Goal: Use online tool/utility

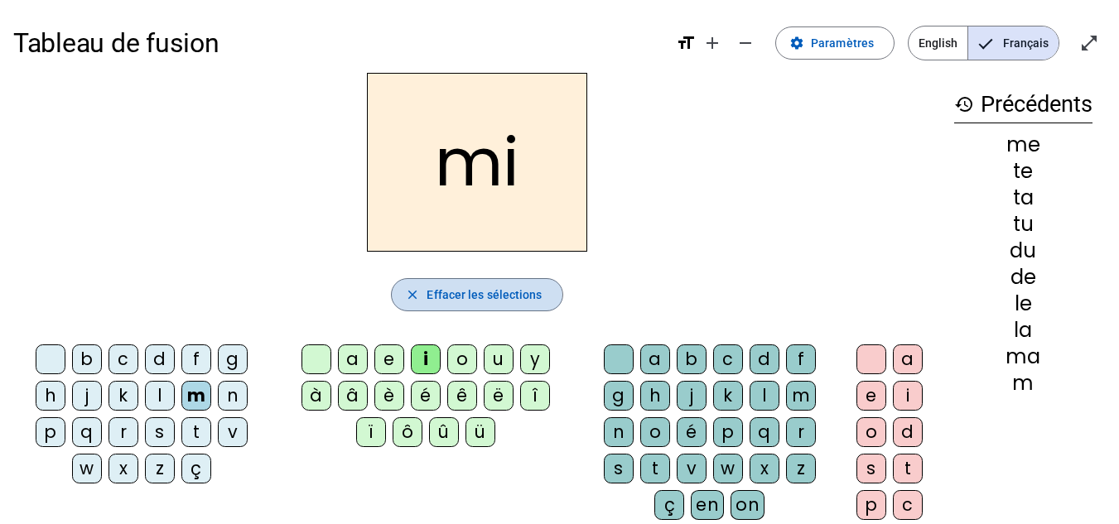
click at [460, 296] on span "Effacer les sélections" at bounding box center [483, 295] width 115 height 20
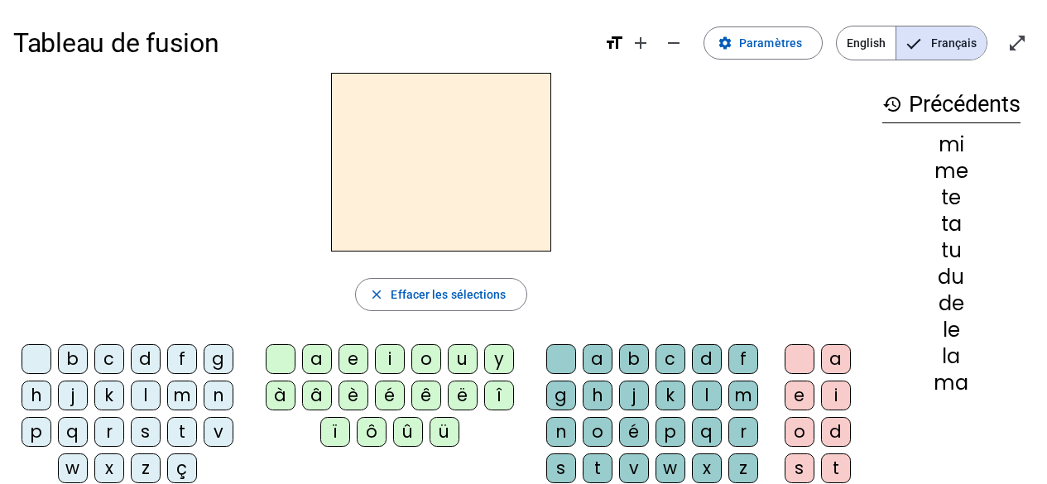
click at [180, 353] on div "f" at bounding box center [182, 359] width 30 height 30
click at [429, 396] on div "ê" at bounding box center [426, 396] width 30 height 30
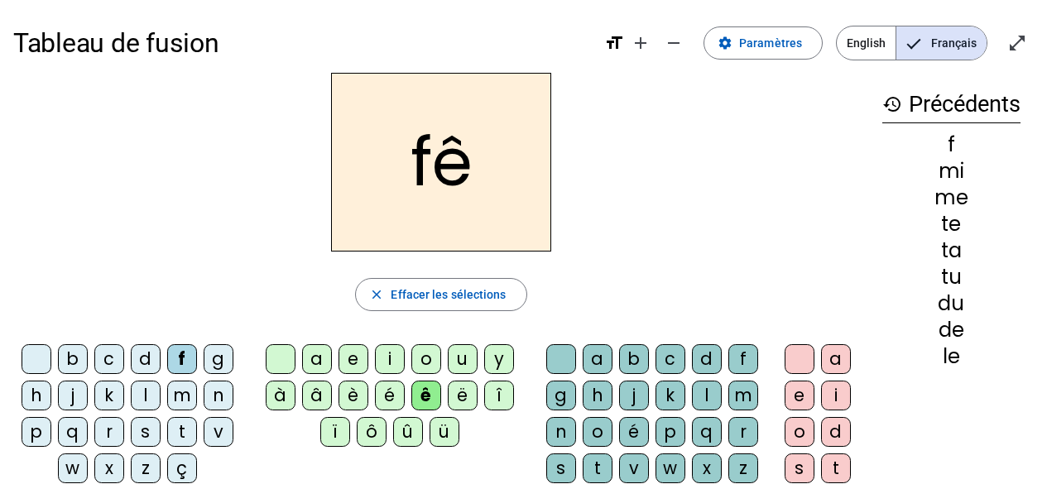
click at [599, 467] on div "t" at bounding box center [598, 469] width 30 height 30
click at [805, 391] on div "e" at bounding box center [800, 396] width 30 height 30
click at [184, 356] on div "f" at bounding box center [182, 359] width 30 height 30
click at [426, 394] on div "ê" at bounding box center [426, 396] width 30 height 30
click at [182, 356] on div "f" at bounding box center [182, 359] width 30 height 30
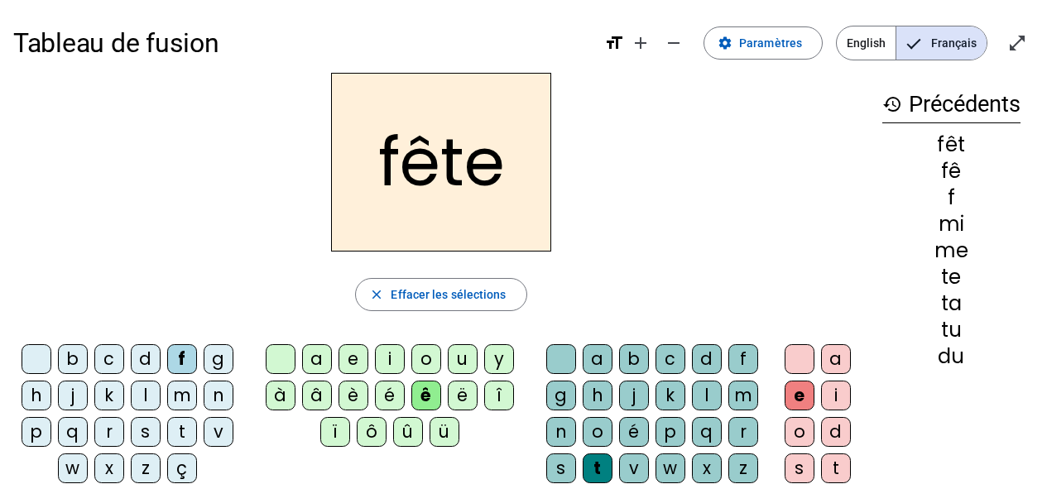
click at [178, 433] on div "t" at bounding box center [182, 432] width 30 height 30
click at [78, 357] on div "b" at bounding box center [73, 359] width 30 height 30
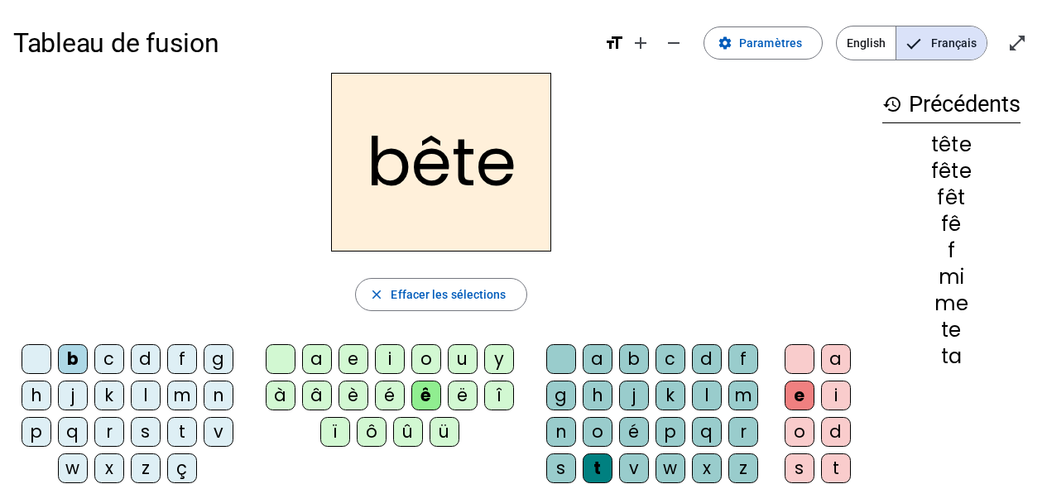
click at [458, 349] on div "u" at bounding box center [463, 359] width 30 height 30
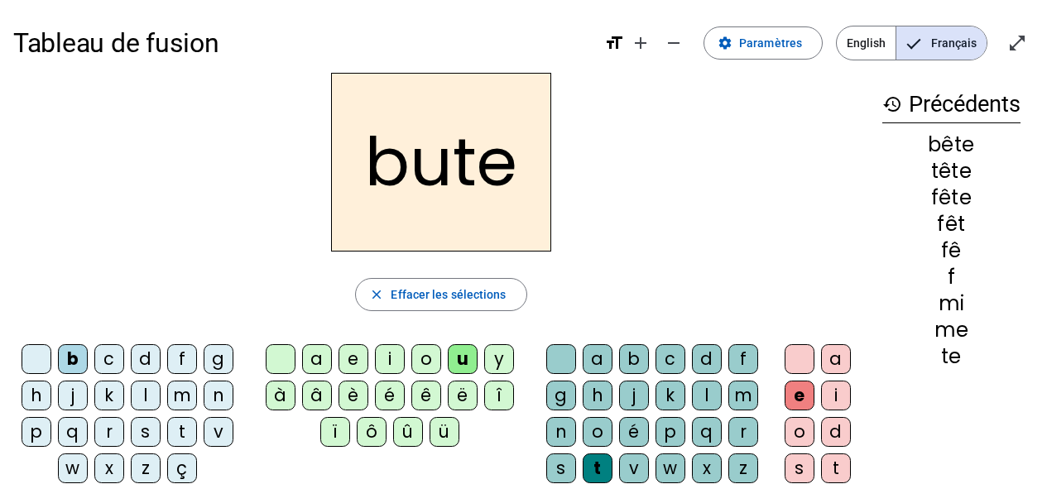
click at [556, 465] on div "s" at bounding box center [561, 469] width 30 height 30
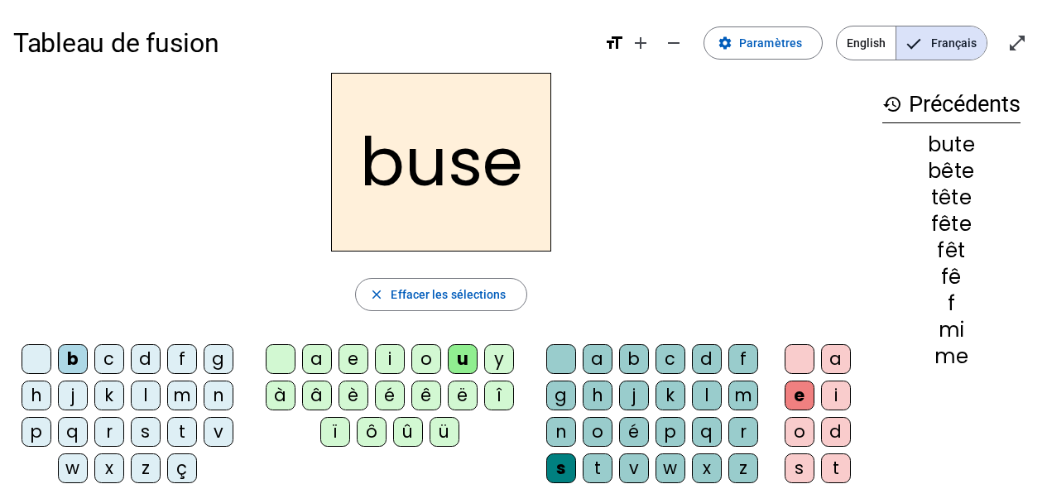
click at [387, 361] on div "i" at bounding box center [390, 359] width 30 height 30
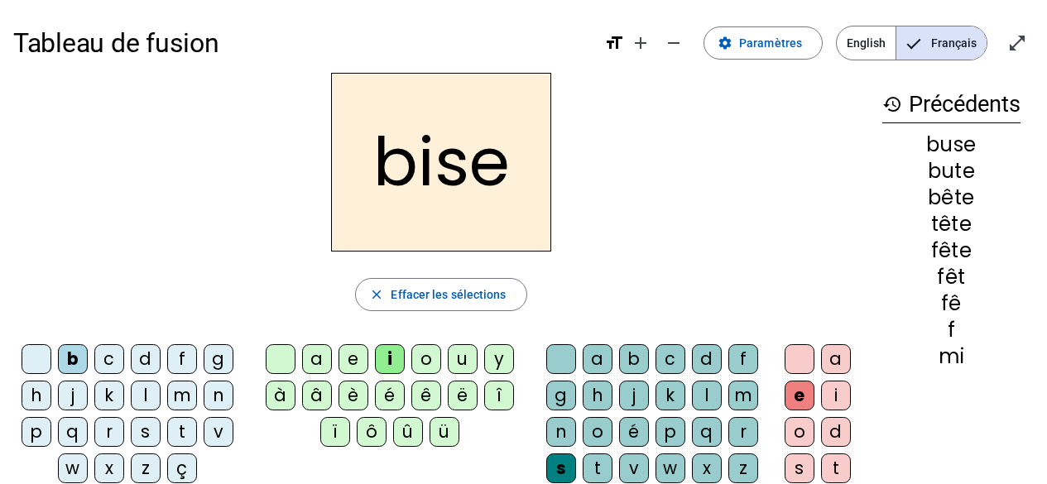
click at [320, 359] on div "a" at bounding box center [317, 359] width 30 height 30
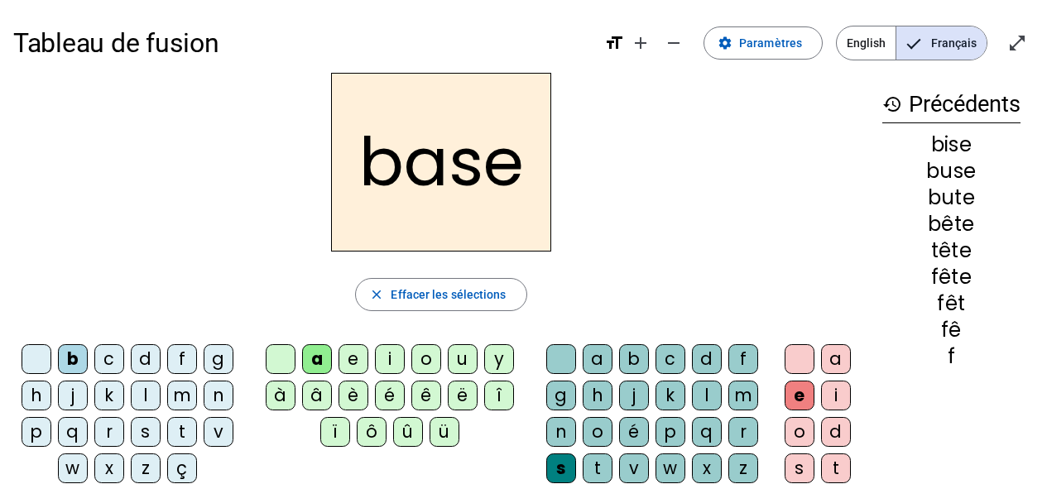
click at [108, 435] on div "r" at bounding box center [109, 432] width 30 height 30
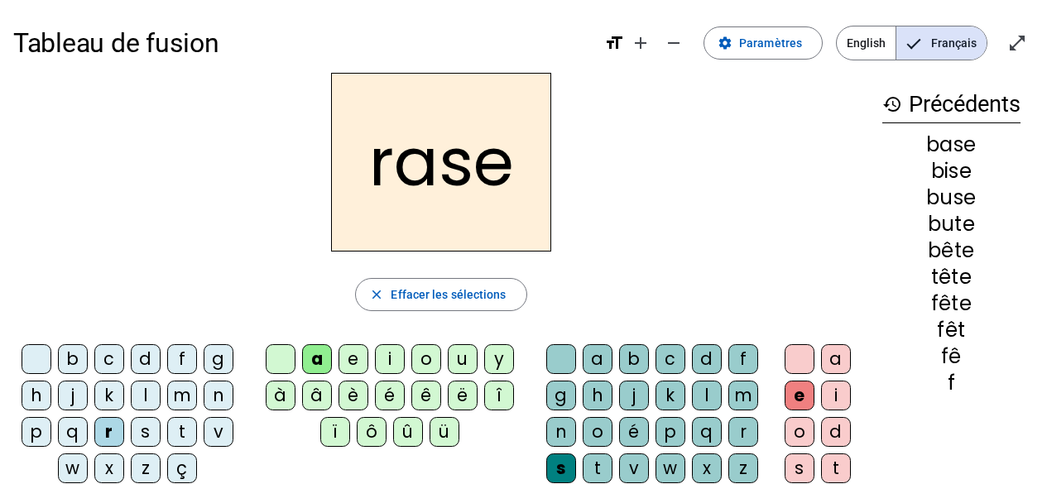
click at [559, 397] on div "g" at bounding box center [561, 396] width 30 height 30
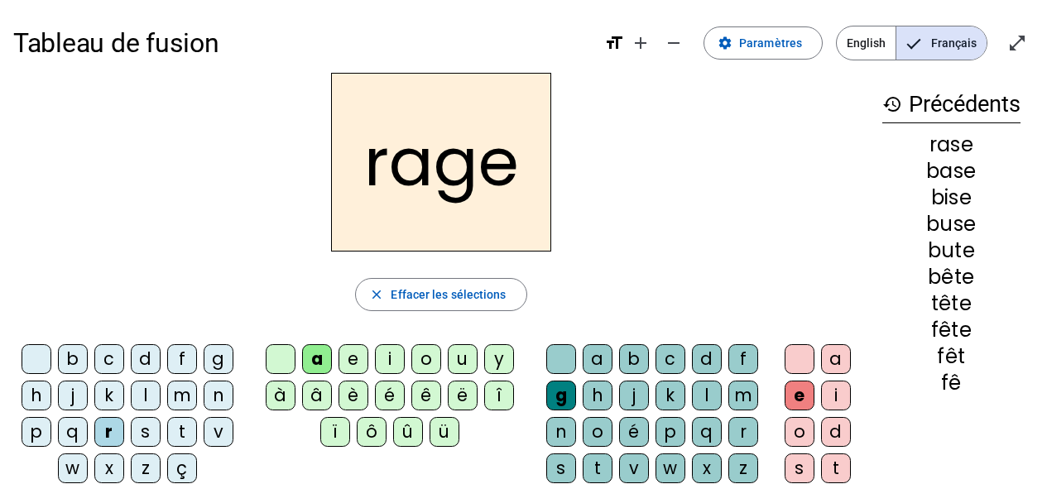
click at [39, 429] on div "p" at bounding box center [37, 432] width 30 height 30
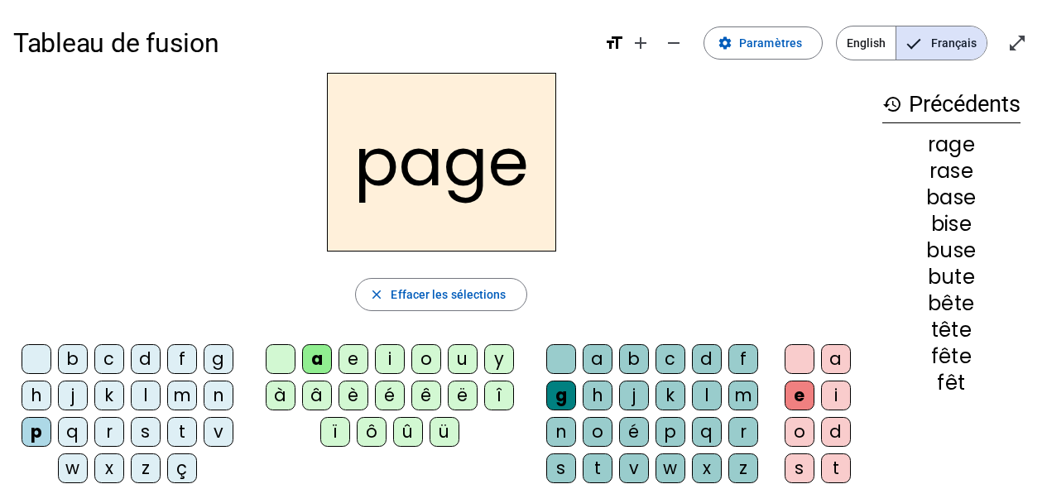
click at [629, 473] on div "v" at bounding box center [634, 469] width 30 height 30
